Goal: Find contact information: Find contact information

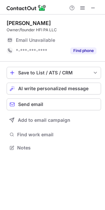
scroll to position [3, 3]
click at [91, 7] on span at bounding box center [92, 7] width 5 height 5
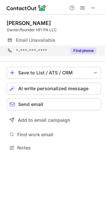
scroll to position [3, 3]
click at [72, 48] on button "Find phone" at bounding box center [83, 50] width 26 height 7
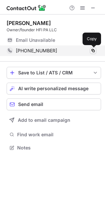
click at [92, 52] on span at bounding box center [92, 50] width 5 height 5
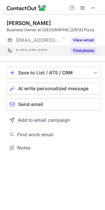
scroll to position [3, 3]
click at [84, 51] on button "Find phone" at bounding box center [83, 50] width 26 height 7
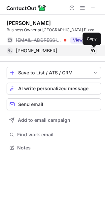
click at [92, 50] on span at bounding box center [92, 50] width 5 height 5
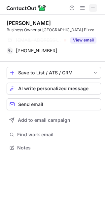
click at [92, 10] on span at bounding box center [92, 7] width 5 height 5
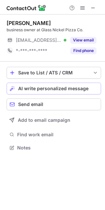
scroll to position [3, 3]
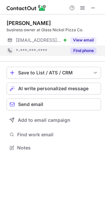
click at [74, 49] on button "Find phone" at bounding box center [83, 50] width 26 height 7
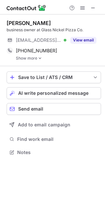
scroll to position [148, 105]
click at [26, 60] on link "Show more" at bounding box center [58, 58] width 85 height 5
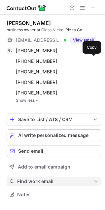
scroll to position [190, 105]
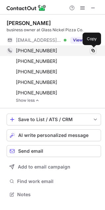
click at [94, 51] on span at bounding box center [92, 50] width 5 height 5
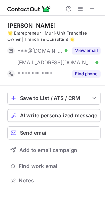
scroll to position [159, 105]
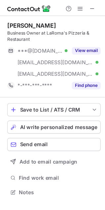
scroll to position [170, 105]
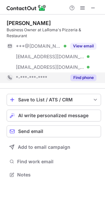
click at [84, 77] on button "Find phone" at bounding box center [83, 77] width 26 height 7
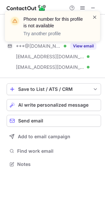
click at [93, 15] on span at bounding box center [94, 17] width 5 height 7
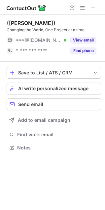
scroll to position [143, 105]
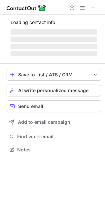
scroll to position [145, 105]
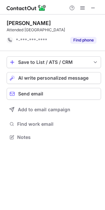
scroll to position [3, 3]
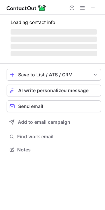
scroll to position [149, 105]
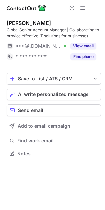
scroll to position [149, 105]
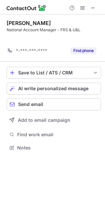
scroll to position [3, 3]
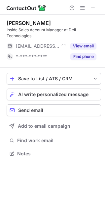
scroll to position [149, 105]
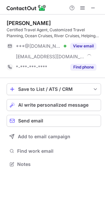
scroll to position [159, 105]
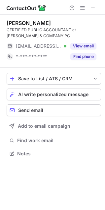
scroll to position [149, 105]
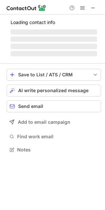
scroll to position [164, 105]
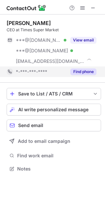
click at [84, 68] on button "Find phone" at bounding box center [83, 71] width 26 height 7
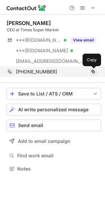
click at [92, 72] on span at bounding box center [92, 71] width 5 height 5
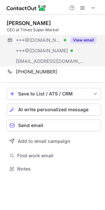
click at [90, 41] on button "View email" at bounding box center [83, 40] width 26 height 7
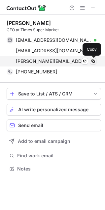
click at [94, 61] on span at bounding box center [92, 61] width 5 height 5
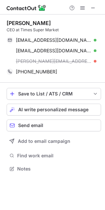
click at [23, 21] on div "Ayan kiya" at bounding box center [29, 23] width 44 height 7
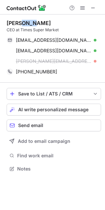
click at [23, 21] on div "Ayan kiya" at bounding box center [29, 23] width 44 height 7
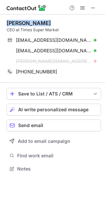
click at [23, 21] on div "Ayan kiya" at bounding box center [29, 23] width 44 height 7
copy div "Ayan kiya"
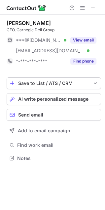
scroll to position [154, 105]
click at [16, 21] on div "Sarri H." at bounding box center [29, 23] width 44 height 7
copy div "Sarri H"
drag, startPoint x: 23, startPoint y: 20, endPoint x: 7, endPoint y: 22, distance: 16.6
click at [7, 22] on div "Sarri H." at bounding box center [29, 23] width 44 height 7
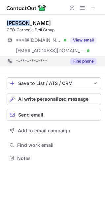
click at [80, 64] on button "Find phone" at bounding box center [83, 61] width 26 height 7
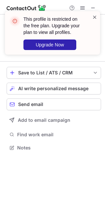
scroll to position [143, 105]
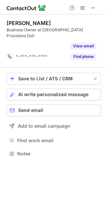
scroll to position [3, 3]
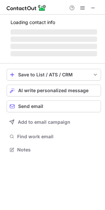
scroll to position [154, 105]
